Goal: Information Seeking & Learning: Learn about a topic

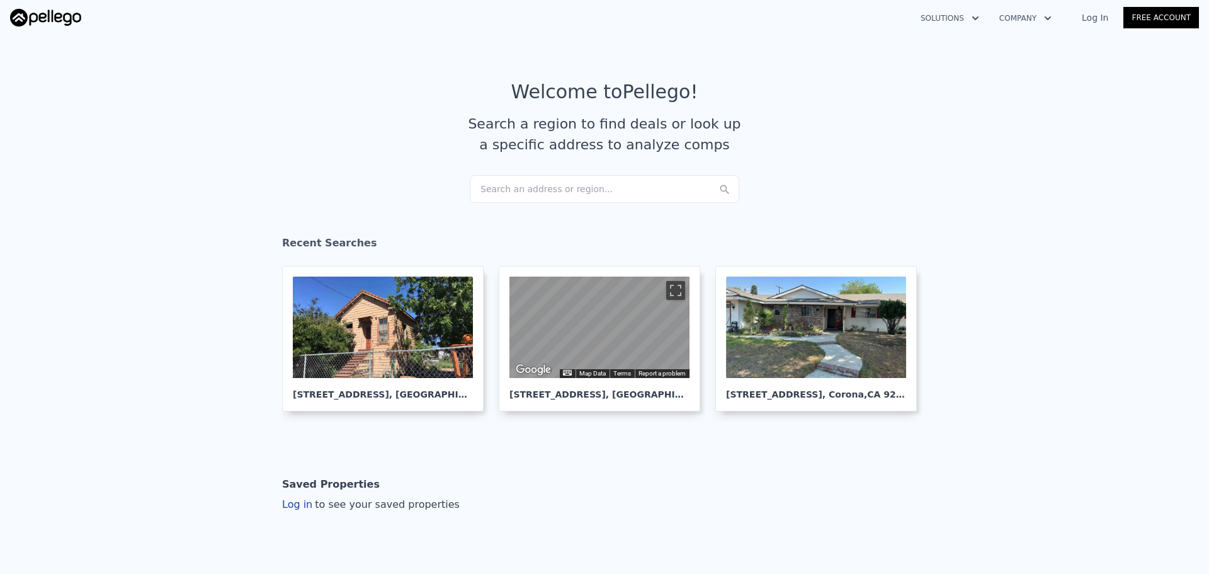
click at [545, 182] on div "Search an address or region..." at bounding box center [604, 189] width 269 height 28
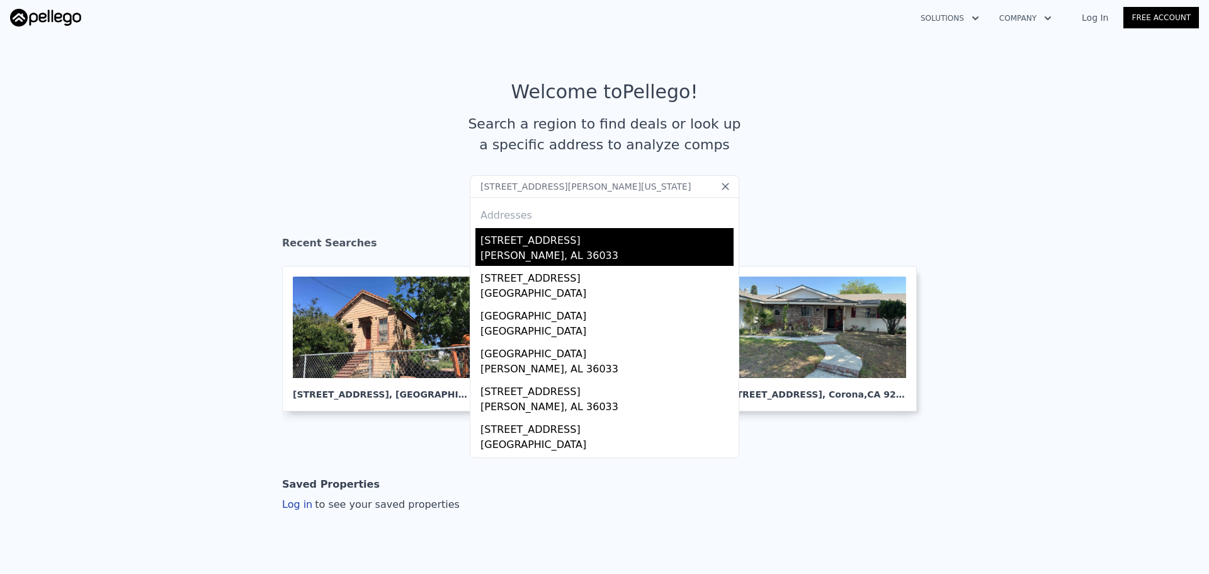
type input "[STREET_ADDRESS][PERSON_NAME][US_STATE]"
click at [534, 242] on div "[STREET_ADDRESS]" at bounding box center [606, 238] width 253 height 20
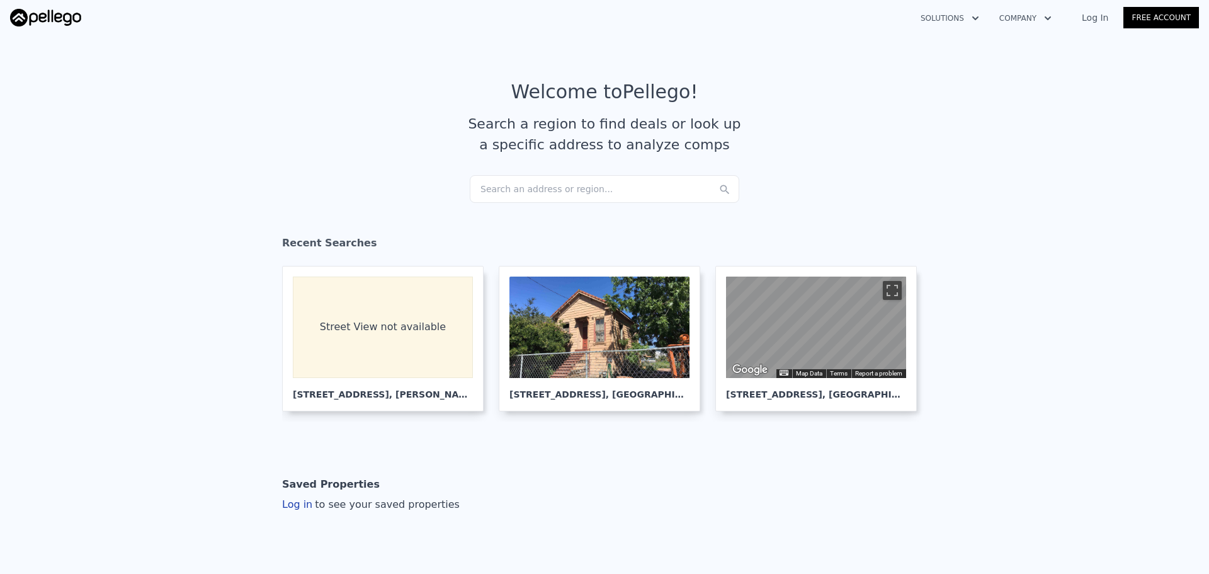
click at [567, 192] on div "Search an address or region..." at bounding box center [604, 189] width 269 height 28
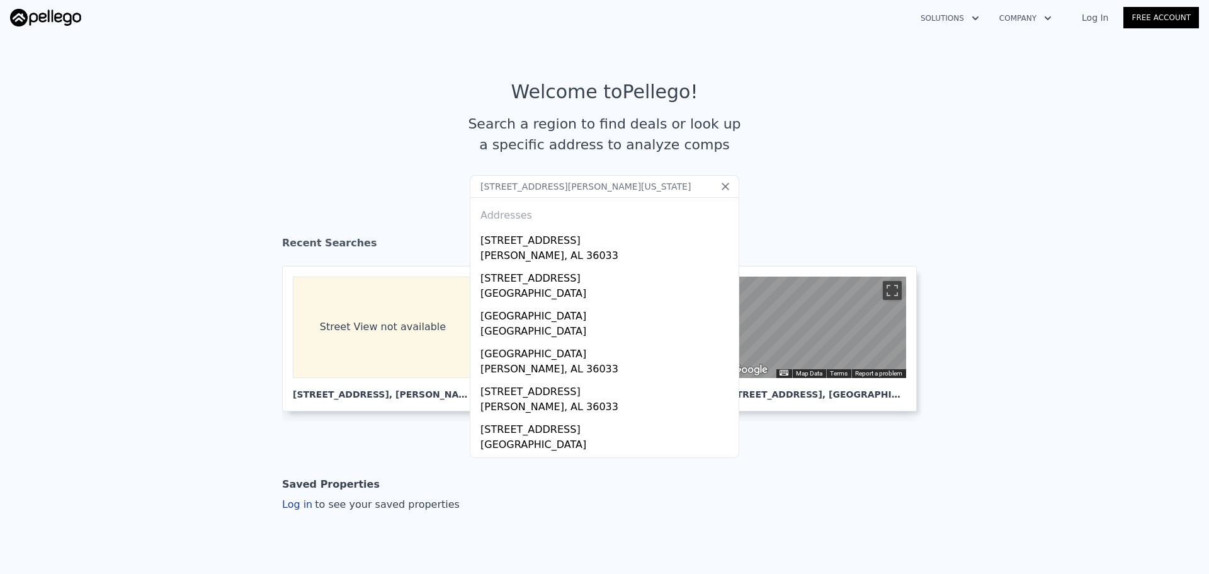
type input "[STREET_ADDRESS][PERSON_NAME][US_STATE]"
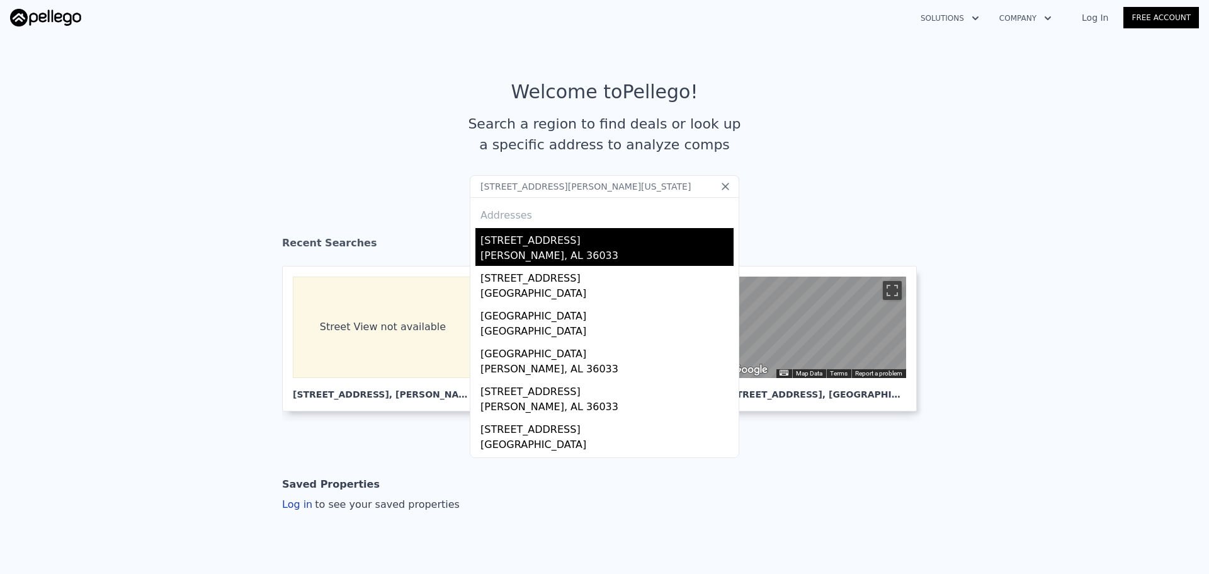
click at [491, 243] on div "[STREET_ADDRESS]" at bounding box center [606, 238] width 253 height 20
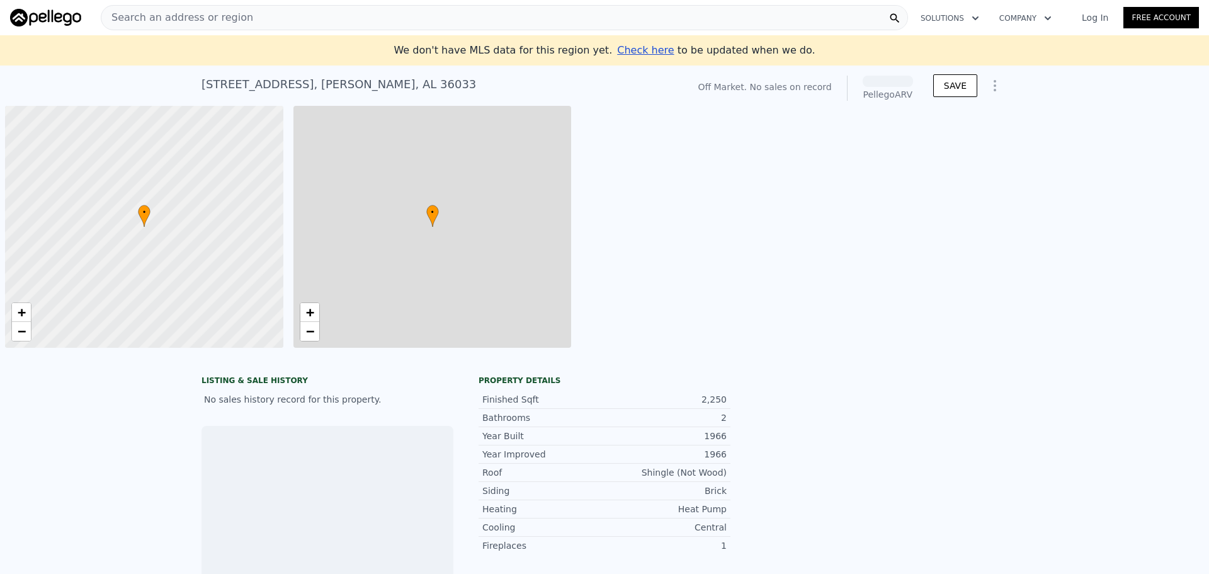
scroll to position [0, 5]
